Goal: Task Accomplishment & Management: Use online tool/utility

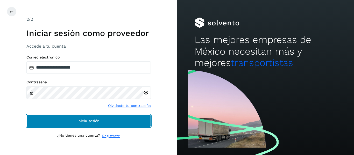
click at [98, 117] on button "Inicia sesión" at bounding box center [88, 121] width 125 height 12
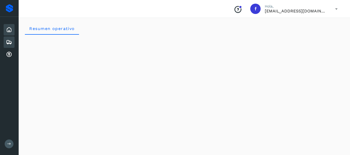
click at [9, 40] on icon at bounding box center [9, 42] width 6 height 6
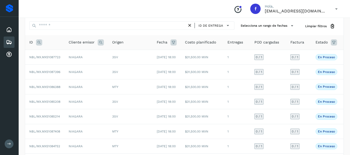
scroll to position [26, 0]
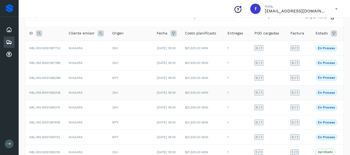
click at [59, 95] on span "NBL/MX.MX51085208" at bounding box center [44, 93] width 31 height 4
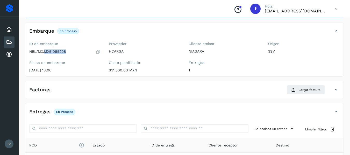
drag, startPoint x: 45, startPoint y: 51, endPoint x: 67, endPoint y: 51, distance: 22.3
click at [67, 51] on div "NBL/MX.MX51085208" at bounding box center [64, 51] width 71 height 5
copy p "MX51085208"
click at [115, 31] on div "Embarque En proceso Verifica el estado de la factura o entregas asociadas a est…" at bounding box center [179, 31] width 308 height 9
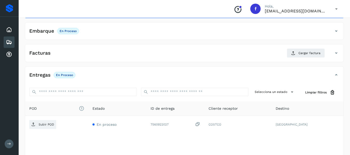
click at [109, 56] on div "Facturas Cargar factura" at bounding box center [179, 53] width 308 height 9
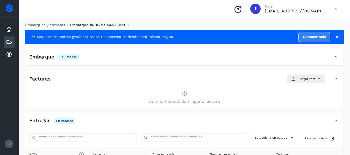
click at [92, 73] on div "Facturas Cargar factura Aún no has subido ninguna factura" at bounding box center [184, 89] width 319 height 38
click at [89, 83] on div "Facturas Cargar factura" at bounding box center [179, 78] width 308 height 9
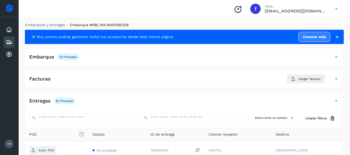
click at [106, 58] on div "Embarque En proceso Verifica el estado de la factura o entregas asociadas a est…" at bounding box center [179, 57] width 308 height 9
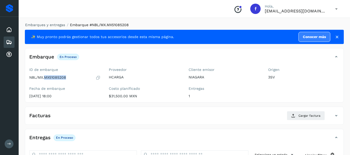
drag, startPoint x: 46, startPoint y: 78, endPoint x: 67, endPoint y: 77, distance: 21.1
click at [67, 77] on div "NBL/MX.MX51085208" at bounding box center [64, 77] width 71 height 5
copy p "MX51085208"
click at [127, 94] on p "$31,500.00 MXN" at bounding box center [144, 96] width 71 height 4
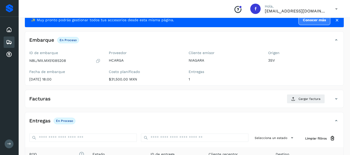
scroll to position [26, 0]
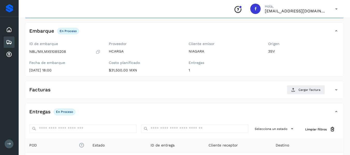
click at [247, 70] on p "1" at bounding box center [224, 70] width 71 height 4
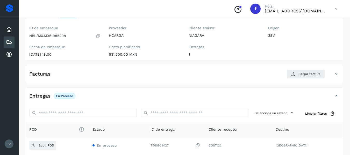
scroll to position [40, 0]
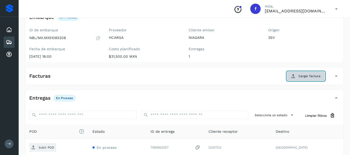
click at [294, 73] on button "Cargar factura" at bounding box center [306, 76] width 38 height 9
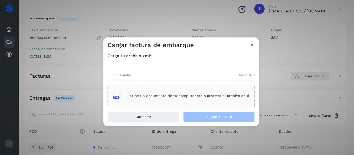
click at [141, 96] on p "Sube un documento de tu computadora o arrastra el archivo aquí" at bounding box center [189, 96] width 119 height 4
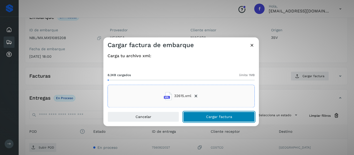
click at [216, 119] on span "Cargar factura" at bounding box center [219, 117] width 26 height 4
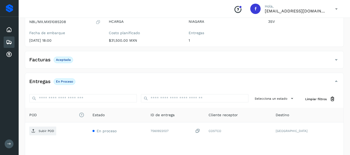
scroll to position [91, 0]
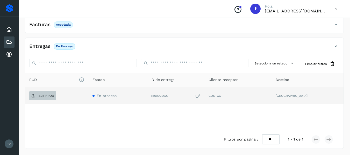
click at [52, 97] on p "Subir POD" at bounding box center [47, 96] width 16 height 4
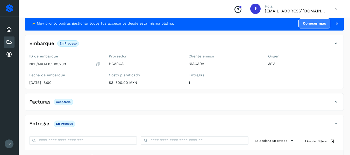
scroll to position [13, 0]
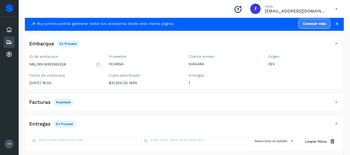
drag, startPoint x: 336, startPoint y: 23, endPoint x: 333, endPoint y: 23, distance: 3.4
click at [336, 23] on icon at bounding box center [337, 23] width 5 height 5
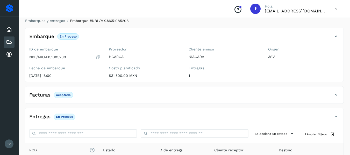
scroll to position [0, 0]
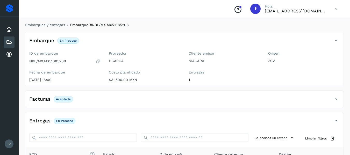
click at [11, 42] on icon at bounding box center [9, 42] width 6 height 6
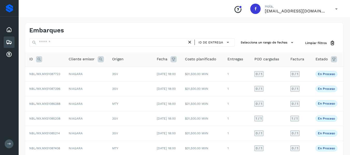
click at [326, 59] on span "Estado" at bounding box center [322, 59] width 12 height 5
click at [333, 58] on icon at bounding box center [334, 59] width 6 height 6
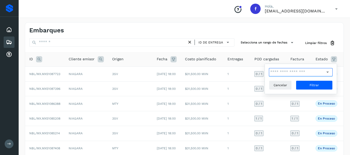
click at [306, 76] on input "text" at bounding box center [297, 72] width 56 height 8
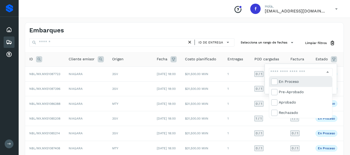
click at [297, 83] on div "En proceso" at bounding box center [304, 82] width 51 height 6
type input "**********"
drag, startPoint x: 328, startPoint y: 73, endPoint x: 327, endPoint y: 77, distance: 3.3
click at [328, 73] on div at bounding box center [175, 77] width 350 height 155
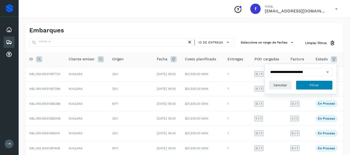
click at [321, 86] on button "Filtrar" at bounding box center [314, 85] width 37 height 9
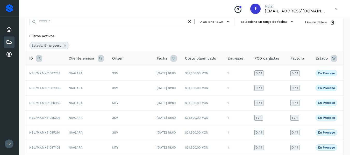
scroll to position [18, 0]
